Goal: Task Accomplishment & Management: Manage account settings

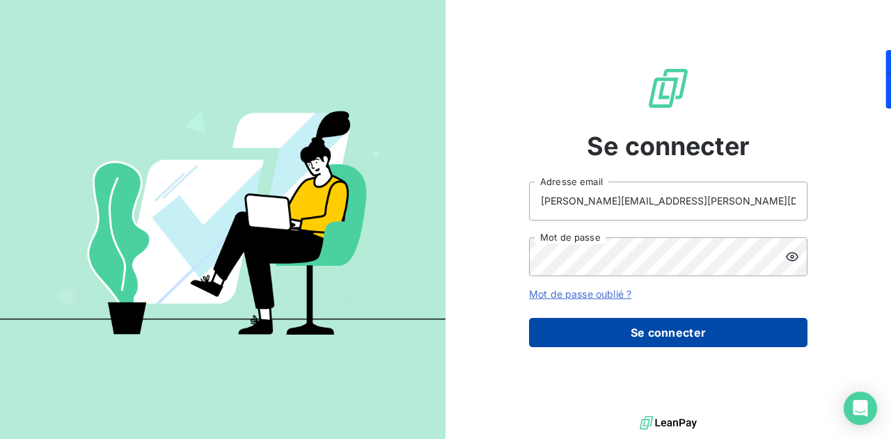
click at [655, 320] on button "Se connecter" at bounding box center [668, 332] width 279 height 29
